Goal: Task Accomplishment & Management: Manage account settings

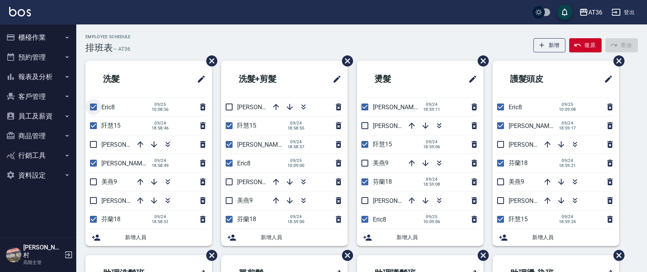
click at [92, 104] on input "checkbox" at bounding box center [93, 107] width 16 height 16
checkbox input "false"
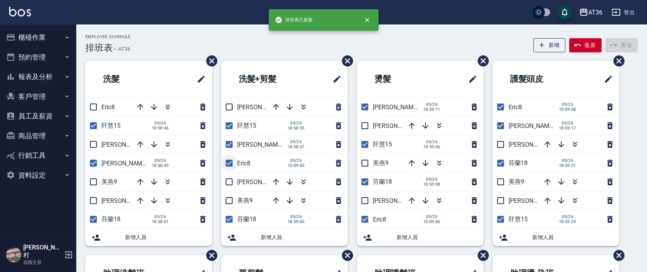
click at [231, 161] on input "checkbox" at bounding box center [229, 163] width 16 height 16
checkbox input "false"
click at [505, 106] on input "checkbox" at bounding box center [501, 107] width 16 height 16
checkbox input "false"
click at [363, 221] on input "checkbox" at bounding box center [365, 219] width 16 height 16
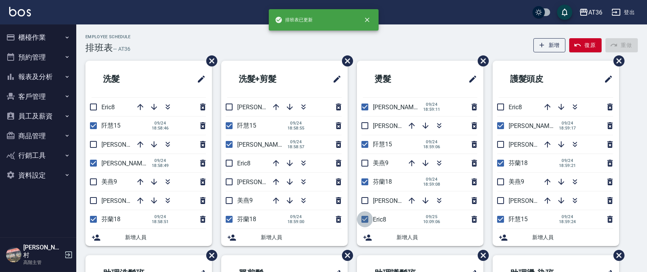
checkbox input "false"
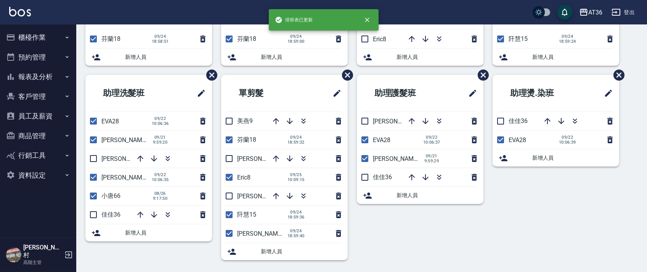
scroll to position [180, 0]
click at [227, 177] on input "checkbox" at bounding box center [229, 177] width 16 height 16
checkbox input "false"
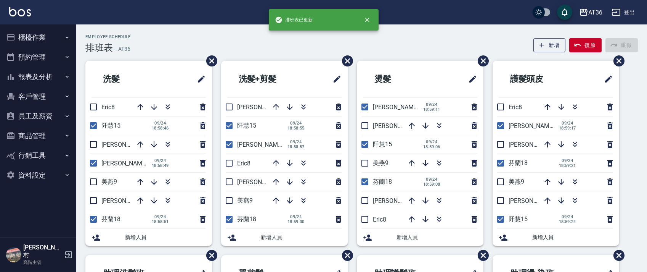
click at [281, 58] on div "Employee Schedule 排班表 — AT36 新增 復原 重做 洗髮 Eric8 阡慧15 [DATE] 18:58:46 伶伶6 [PERSON…" at bounding box center [361, 241] width 571 height 415
